Goal: Check status: Check status

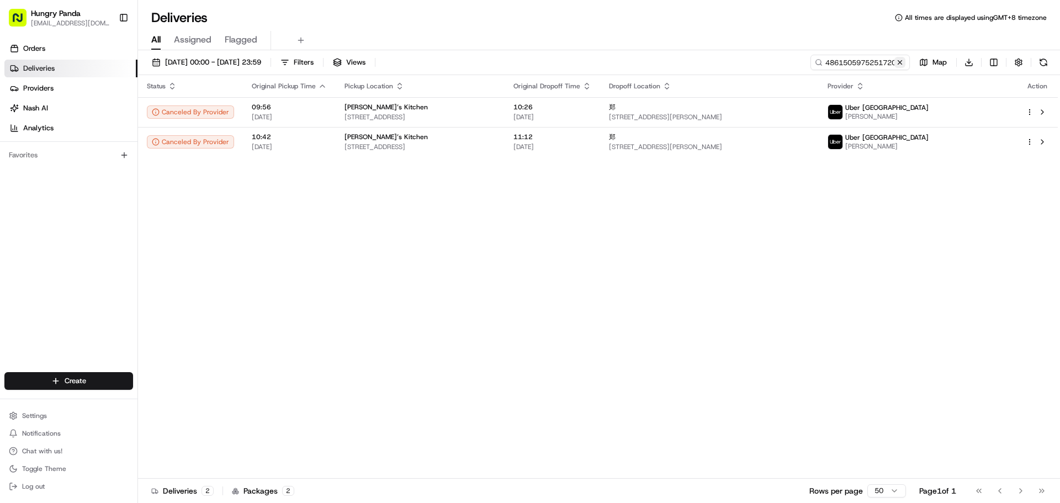
click at [900, 64] on button at bounding box center [900, 62] width 11 height 11
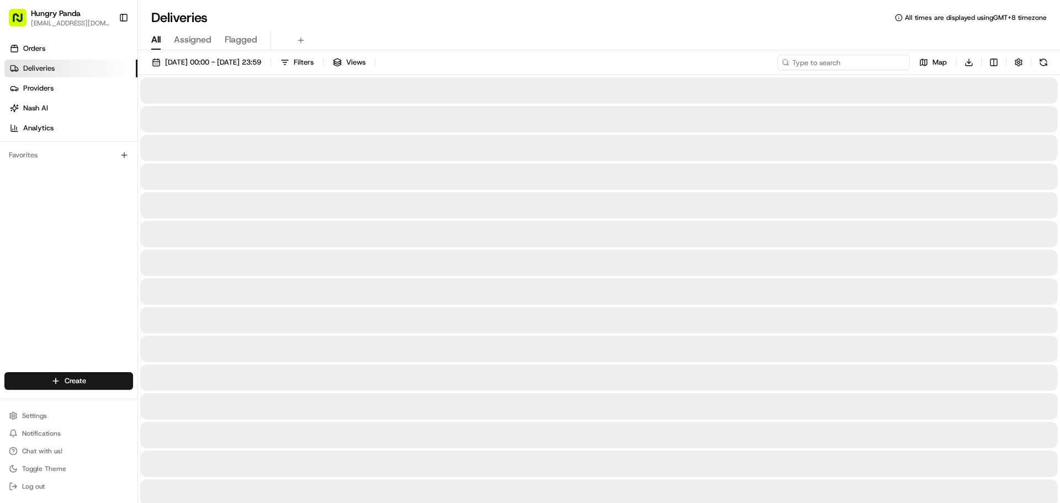
click at [884, 63] on input at bounding box center [844, 62] width 133 height 15
paste input "4861505975251720831722"
type input "4861505975251720831722"
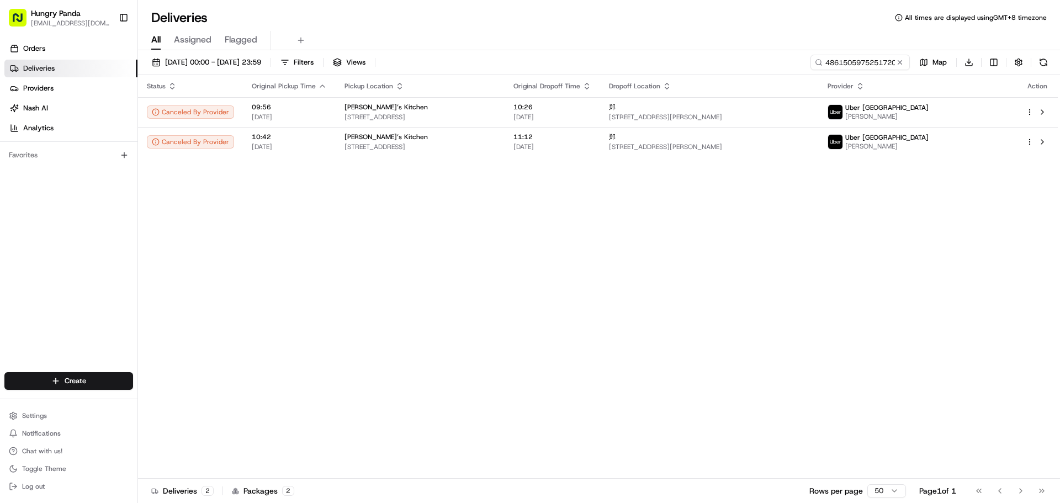
click at [677, 114] on span "[STREET_ADDRESS][PERSON_NAME]" at bounding box center [709, 117] width 201 height 9
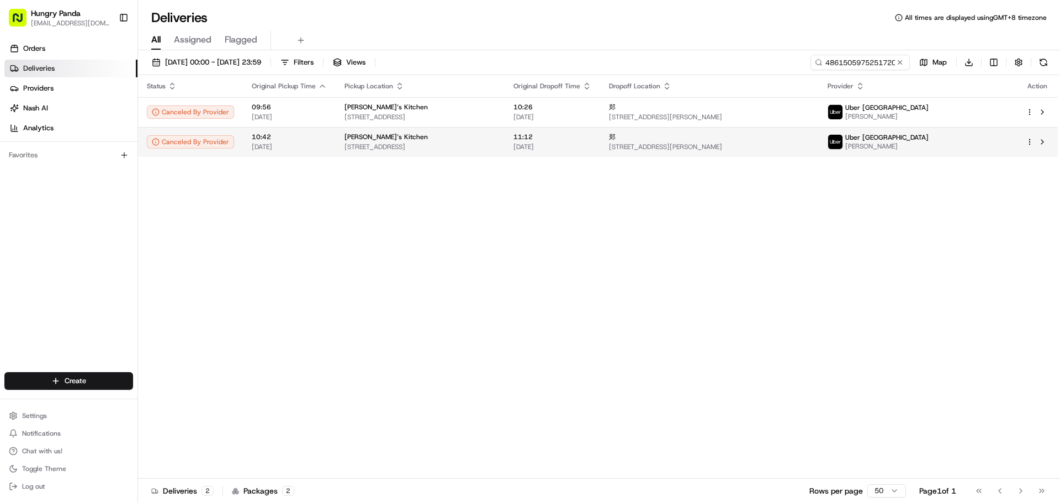
click at [496, 141] on div "[PERSON_NAME]’s Kitchen" at bounding box center [420, 137] width 151 height 9
